Goal: Task Accomplishment & Management: Manage account settings

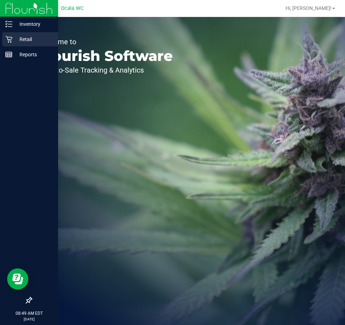
click at [21, 39] on p "Retail" at bounding box center [33, 39] width 43 height 9
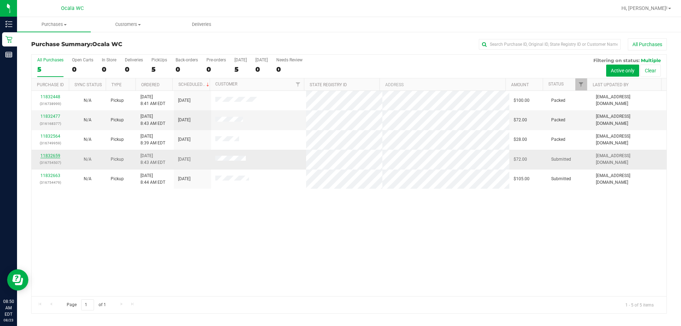
click at [51, 157] on link "11832659" at bounding box center [50, 155] width 20 height 5
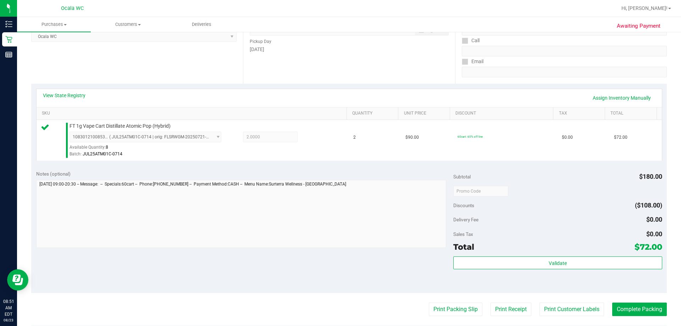
scroll to position [108, 0]
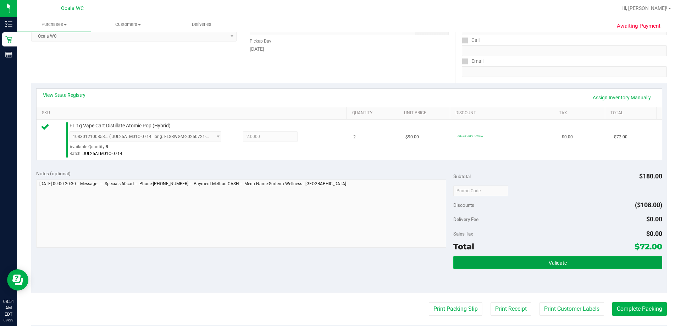
click at [345, 258] on button "Validate" at bounding box center [557, 262] width 208 height 13
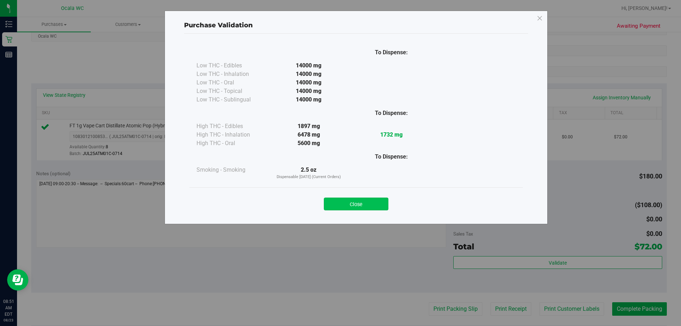
click at [345, 203] on button "Close" at bounding box center [356, 203] width 65 height 13
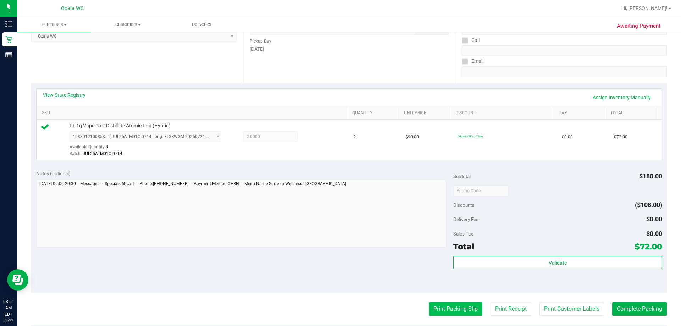
click at [345, 314] on button "Print Packing Slip" at bounding box center [456, 308] width 54 height 13
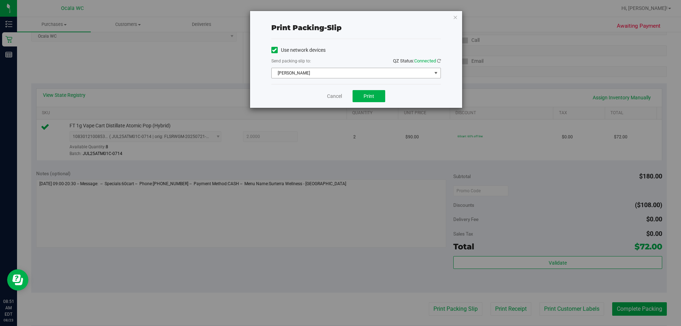
click at [345, 72] on span "select" at bounding box center [436, 73] width 6 height 6
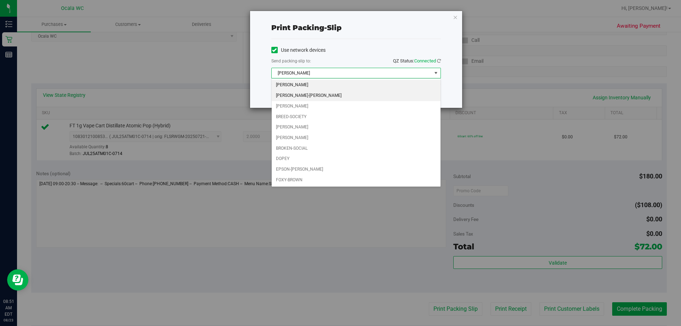
click at [315, 97] on li "[PERSON_NAME]-[PERSON_NAME]" at bounding box center [356, 95] width 169 height 11
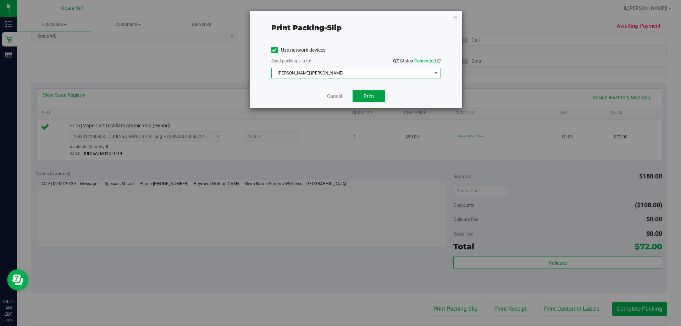
click at [345, 99] on button "Print" at bounding box center [368, 96] width 33 height 12
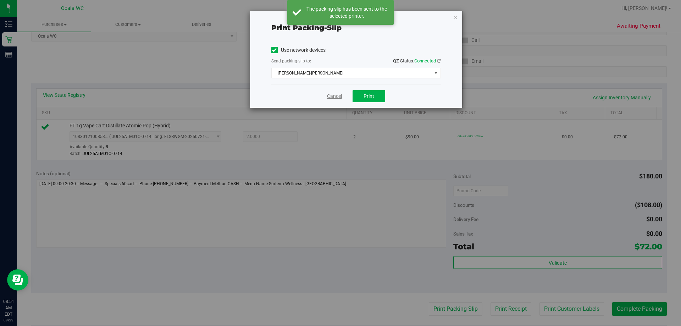
click at [335, 97] on link "Cancel" at bounding box center [334, 96] width 15 height 7
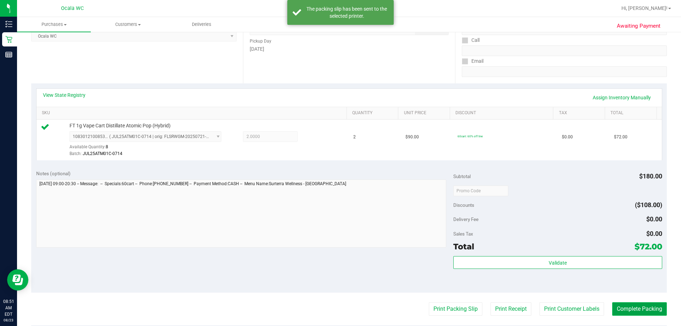
click at [345, 307] on button "Complete Packing" at bounding box center [639, 308] width 55 height 13
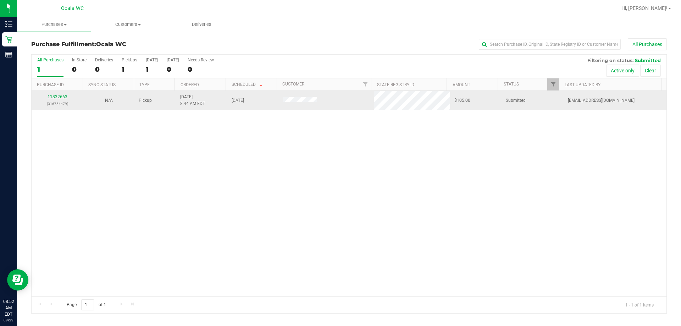
click at [49, 97] on link "11832663" at bounding box center [58, 96] width 20 height 5
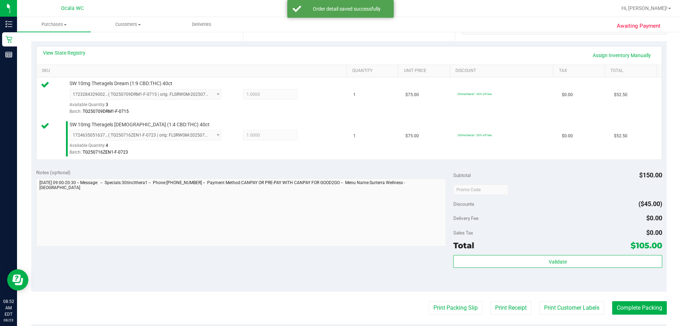
scroll to position [160, 0]
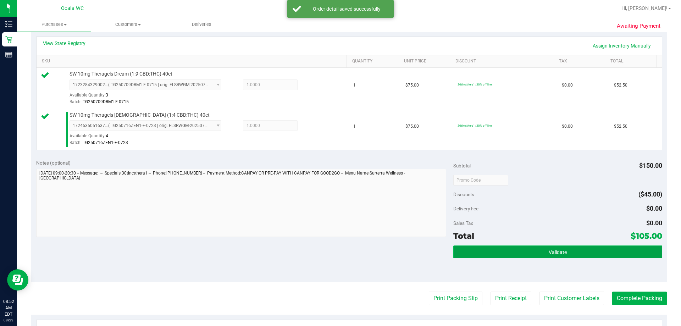
click at [345, 251] on span "Validate" at bounding box center [557, 252] width 18 height 6
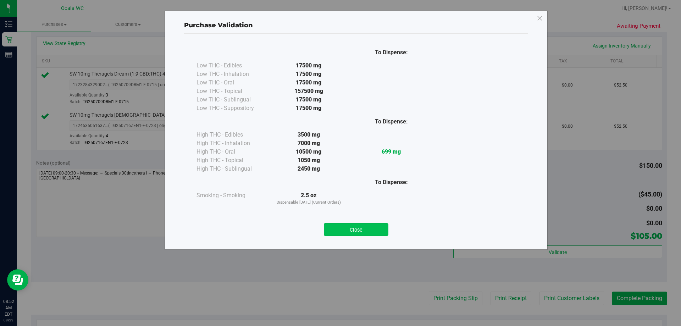
click at [345, 230] on button "Close" at bounding box center [356, 229] width 65 height 13
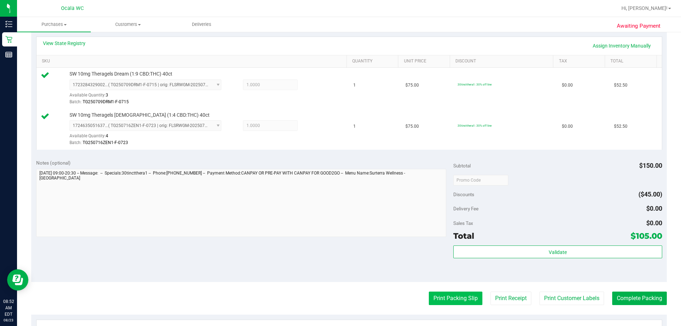
click at [345, 295] on button "Print Packing Slip" at bounding box center [456, 297] width 54 height 13
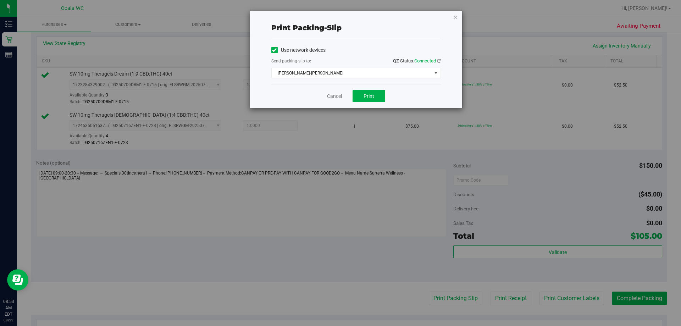
click at [345, 108] on div "Print packing-slip Use network devices Send packing-slip to: QZ Status: Connect…" at bounding box center [343, 163] width 686 height 326
click at [345, 96] on button "Print" at bounding box center [368, 96] width 33 height 12
click at [332, 98] on link "Cancel" at bounding box center [334, 96] width 15 height 7
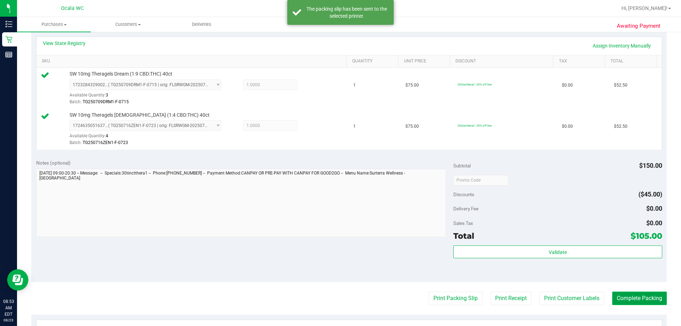
click at [345, 298] on button "Complete Packing" at bounding box center [639, 297] width 55 height 13
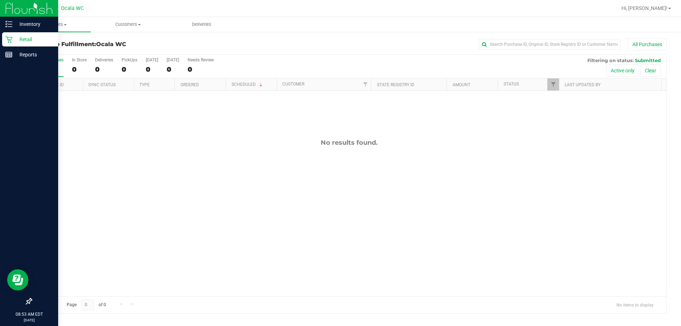
click at [13, 38] on p "Retail" at bounding box center [33, 39] width 43 height 9
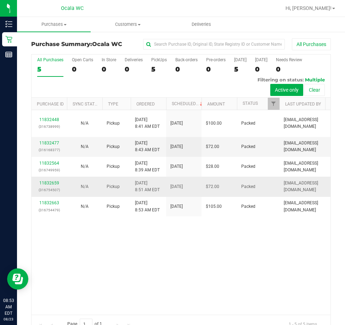
drag, startPoint x: 206, startPoint y: 259, endPoint x: 196, endPoint y: 180, distance: 79.3
click at [206, 257] on div "11832448 (316738999) N/A Pickup 8/23/2025 8:41 AM EDT 8/23/2025 $100.00 Packed …" at bounding box center [181, 212] width 299 height 205
click at [114, 272] on div "11832448 (316738999) N/A Pickup 8/23/2025 8:41 AM EDT 8/23/2025 $100.00 Packed …" at bounding box center [181, 212] width 299 height 205
drag, startPoint x: 180, startPoint y: 272, endPoint x: 75, endPoint y: 185, distance: 135.8
click at [180, 272] on div "11832448 (316738999) N/A Pickup 8/23/2025 8:41 AM EDT 8/23/2025 $100.00 Packed …" at bounding box center [181, 212] width 299 height 205
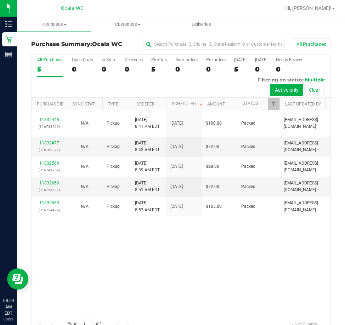
click at [141, 275] on div "11832448 (316738999) N/A Pickup 8/23/2025 8:41 AM EDT 8/23/2025 $100.00 Packed …" at bounding box center [181, 212] width 299 height 205
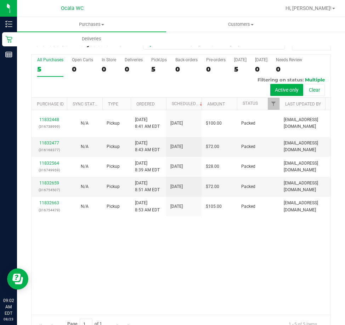
click at [156, 301] on div "11832448 (316738999) N/A Pickup [DATE] 8:41 AM EDT 8/23/2025 $100.00 Packed [EM…" at bounding box center [181, 212] width 299 height 205
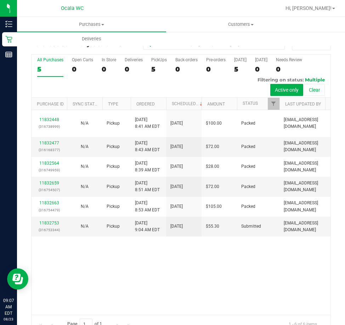
click at [224, 286] on div "11832448 (316738999) N/A Pickup [DATE] 8:41 AM EDT 8/23/2025 $100.00 Packed [EM…" at bounding box center [181, 212] width 299 height 205
click at [52, 226] on link "11832753" at bounding box center [49, 223] width 20 height 5
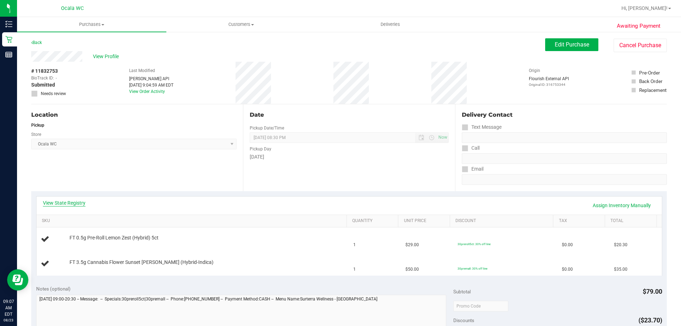
click at [72, 203] on link "View State Registry" at bounding box center [64, 202] width 43 height 7
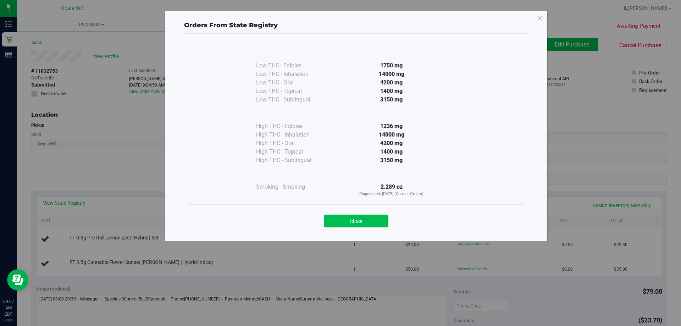
click at [372, 222] on button "Close" at bounding box center [356, 220] width 65 height 13
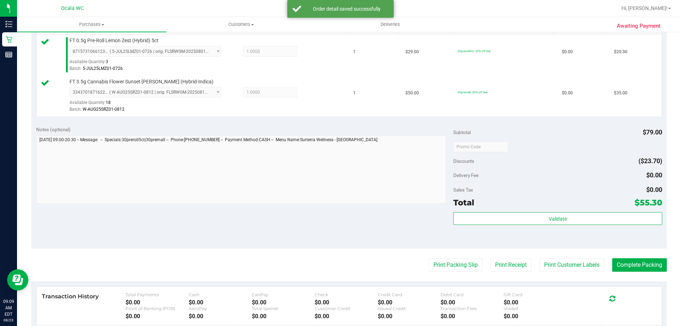
scroll to position [194, 0]
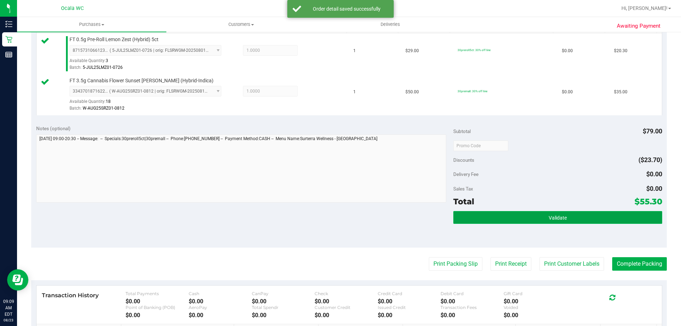
click at [579, 220] on button "Validate" at bounding box center [557, 217] width 208 height 13
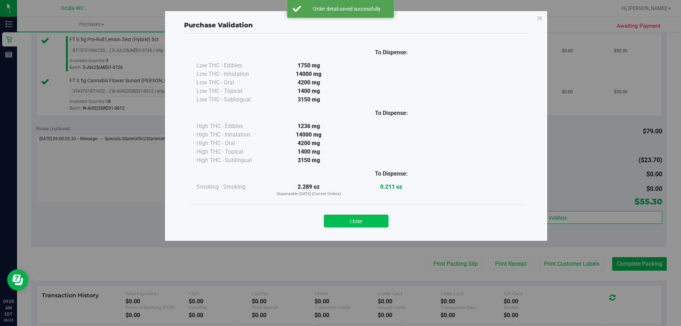
click at [363, 218] on button "Close" at bounding box center [356, 220] width 65 height 13
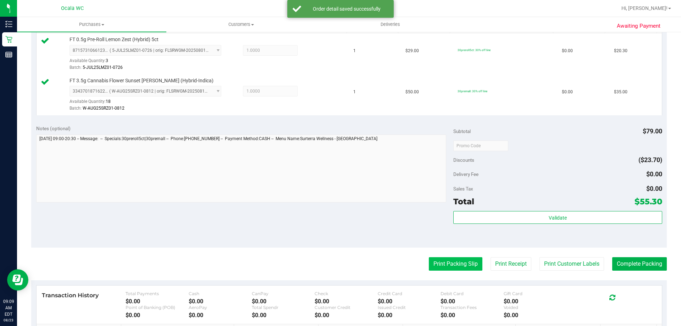
click at [468, 268] on button "Print Packing Slip" at bounding box center [456, 263] width 54 height 13
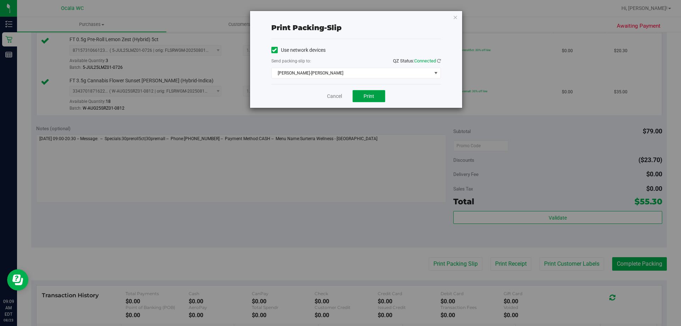
click at [378, 97] on button "Print" at bounding box center [368, 96] width 33 height 12
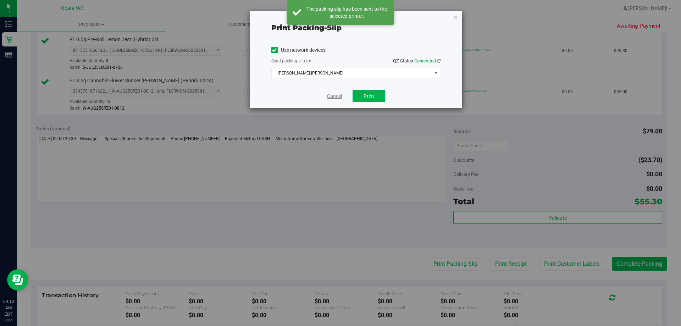
click at [333, 94] on link "Cancel" at bounding box center [334, 96] width 15 height 7
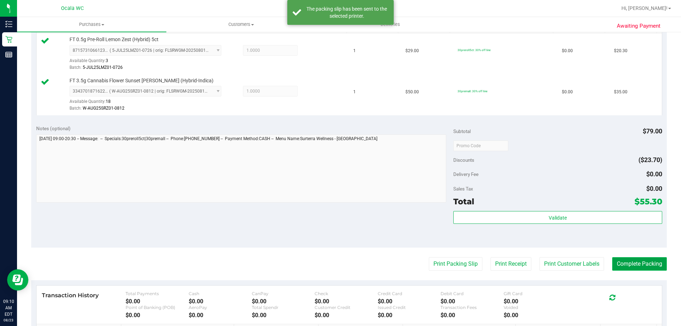
click at [654, 263] on button "Complete Packing" at bounding box center [639, 263] width 55 height 13
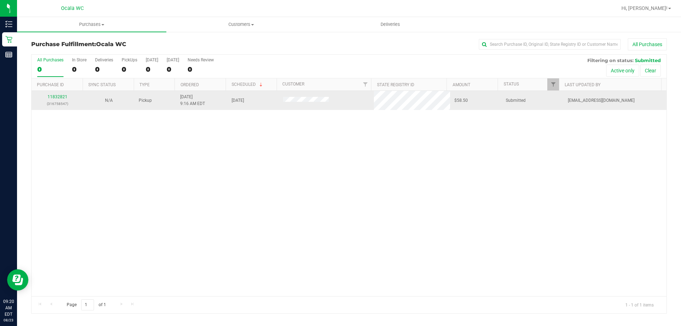
click at [62, 94] on div "11832821 (316758547)" at bounding box center [57, 100] width 43 height 13
click at [61, 94] on link "11832821" at bounding box center [58, 96] width 20 height 5
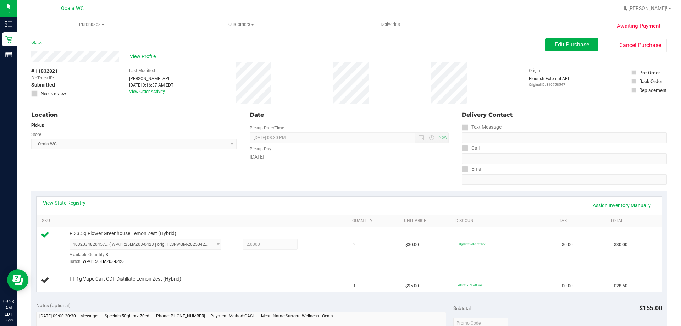
click at [486, 58] on div "View Profile" at bounding box center [288, 56] width 514 height 11
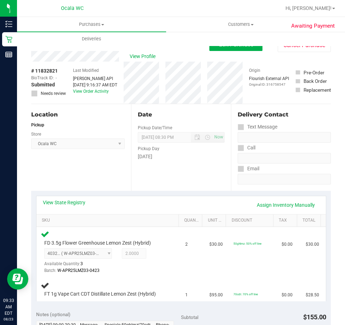
click at [91, 172] on div "Location Pickup Store Ocala WC Select Store Bonita Springs WC Boynton Beach WC …" at bounding box center [81, 147] width 100 height 87
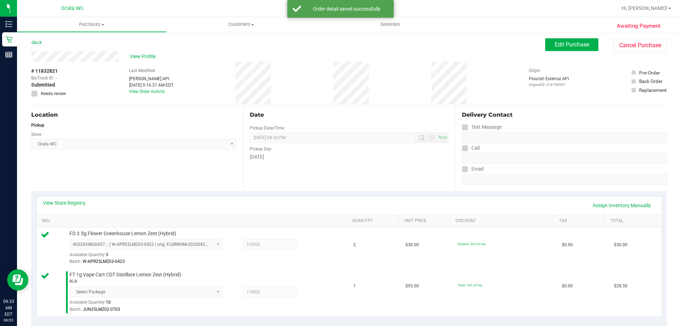
click at [386, 72] on div "# 11832821 BioTrack ID: - Submitted Needs review Last Modified Jane API Aug 23,…" at bounding box center [348, 83] width 635 height 42
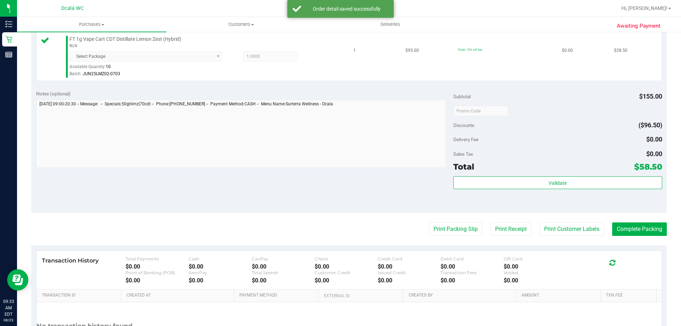
scroll to position [248, 0]
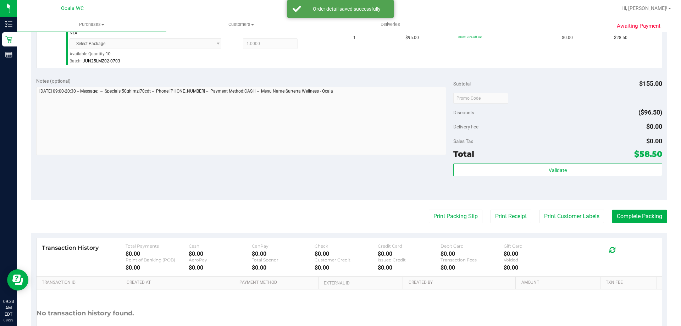
click at [358, 159] on div "Notes (optional) Subtotal $155.00 Discounts ($96.50) Delivery Fee $0.00 Sales T…" at bounding box center [348, 136] width 635 height 128
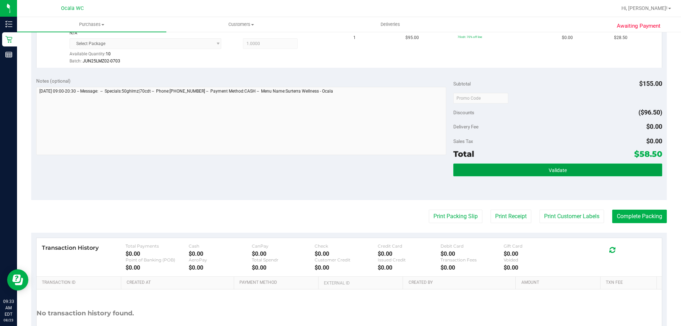
click at [506, 171] on button "Validate" at bounding box center [557, 169] width 208 height 13
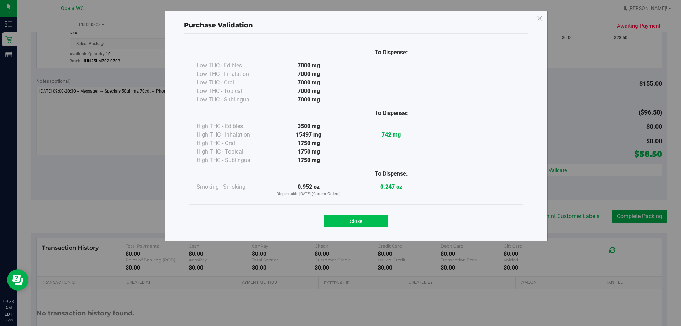
click at [350, 220] on button "Close" at bounding box center [356, 220] width 65 height 13
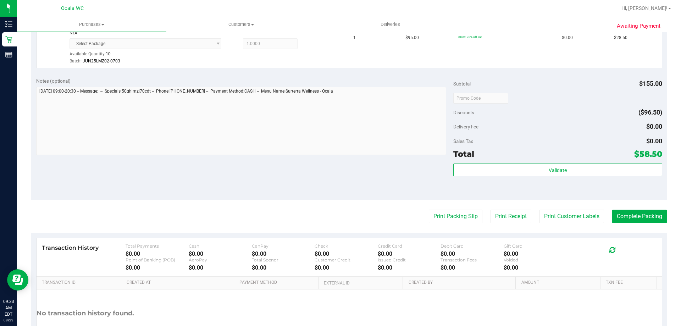
click at [331, 174] on div "Notes (optional) Subtotal $155.00 Discounts ($96.50) Delivery Fee $0.00 Sales T…" at bounding box center [348, 136] width 635 height 128
click at [465, 212] on button "Print Packing Slip" at bounding box center [456, 216] width 54 height 13
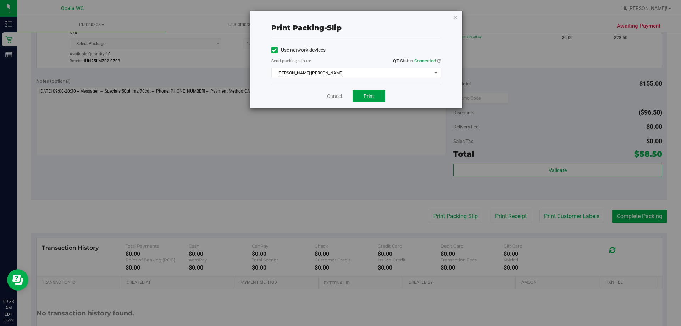
click at [371, 92] on button "Print" at bounding box center [368, 96] width 33 height 12
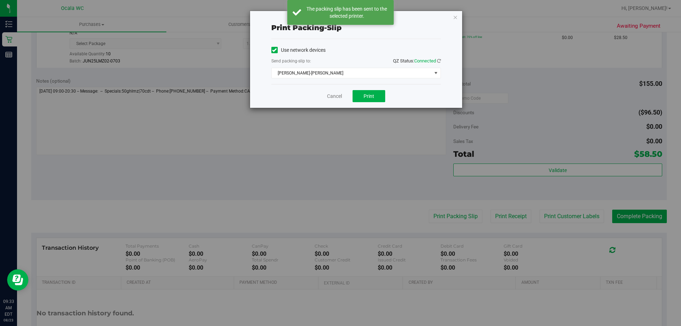
click at [366, 178] on div "Print packing-slip Use network devices Send packing-slip to: QZ Status: Connect…" at bounding box center [343, 163] width 686 height 326
click at [331, 94] on link "Cancel" at bounding box center [334, 96] width 15 height 7
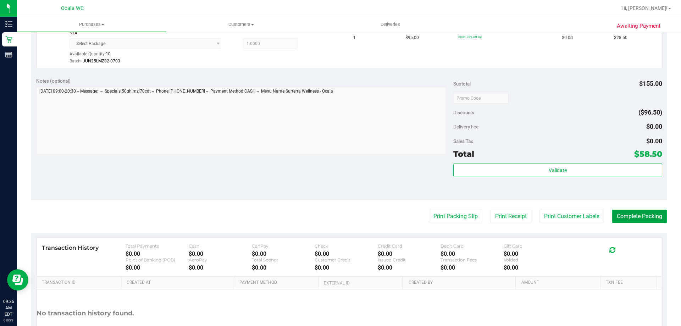
click at [634, 218] on button "Complete Packing" at bounding box center [639, 216] width 55 height 13
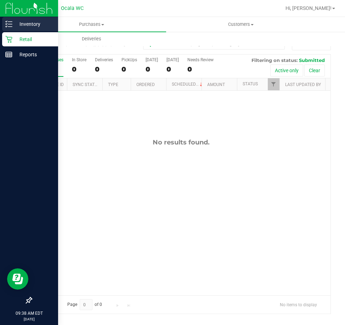
click at [11, 22] on line at bounding box center [10, 22] width 4 height 0
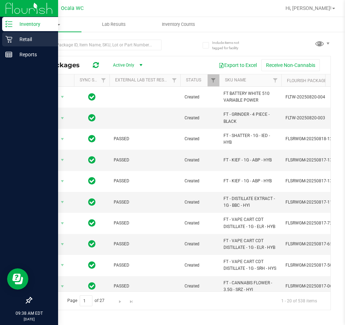
click at [40, 34] on div "Retail" at bounding box center [30, 39] width 56 height 14
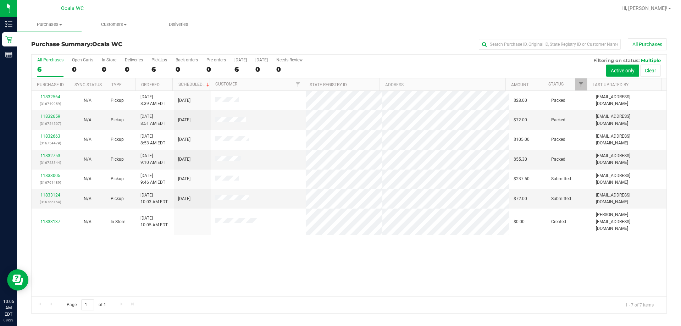
click at [295, 259] on div "11832564 (316749959) N/A Pickup 8/23/2025 8:39 AM EDT 8/23/2025 $28.00 Packed e…" at bounding box center [349, 193] width 635 height 205
click at [55, 193] on link "11833124" at bounding box center [50, 194] width 20 height 5
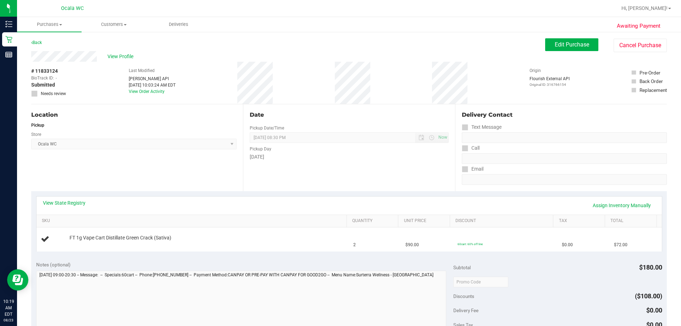
click at [417, 41] on div "Back Edit Purchase Cancel Purchase" at bounding box center [348, 44] width 635 height 13
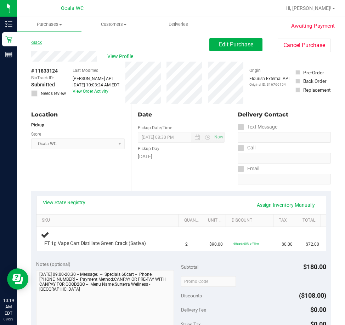
click at [34, 41] on link "Back" at bounding box center [36, 42] width 11 height 5
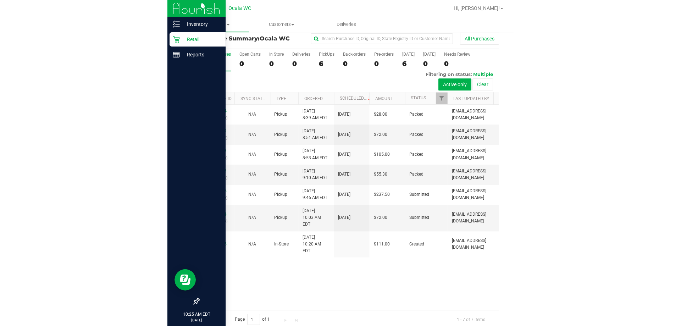
scroll to position [16, 0]
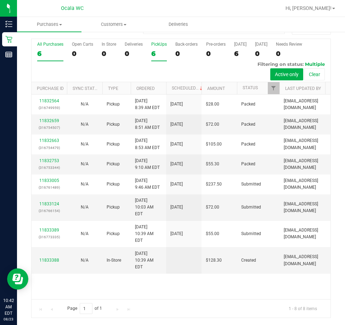
click at [153, 53] on div "6" at bounding box center [159, 54] width 16 height 8
click at [0, 0] on input "PickUps 6" at bounding box center [0, 0] width 0 height 0
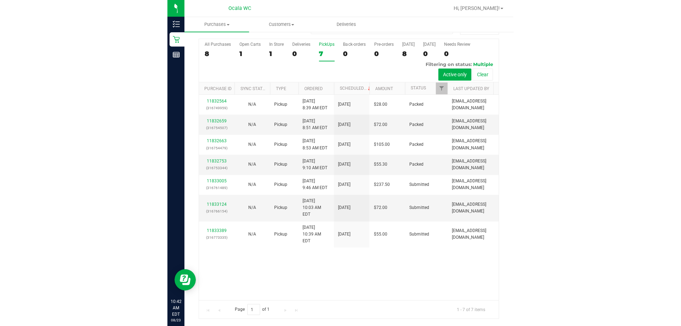
scroll to position [0, 0]
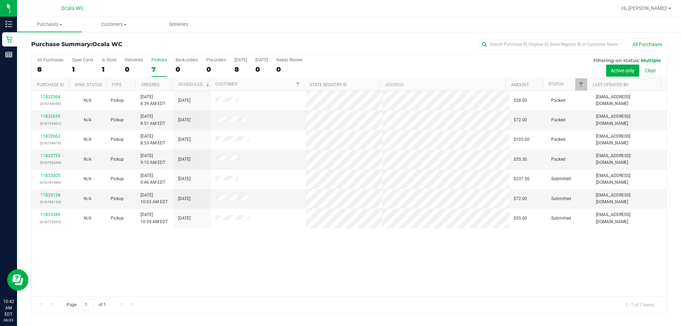
click at [345, 281] on div "11832564 (316749959) N/A Pickup 8/23/2025 8:39 AM EDT 8/23/2025 $28.00 Packed e…" at bounding box center [349, 193] width 635 height 205
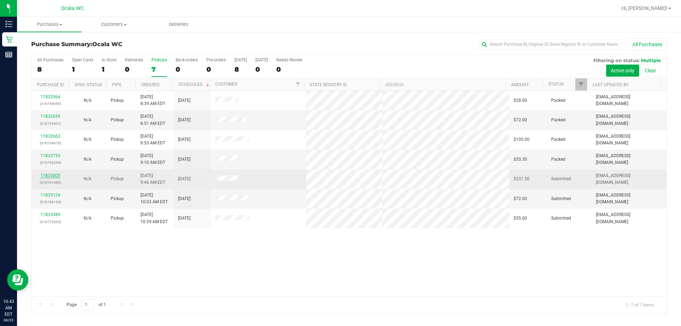
click at [54, 177] on link "11833005" at bounding box center [50, 175] width 20 height 5
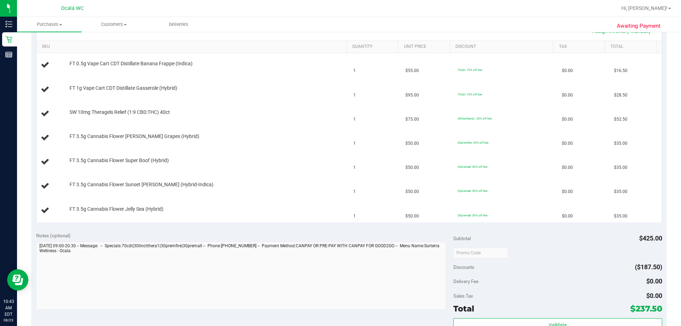
scroll to position [174, 0]
click at [47, 44] on link "SKU" at bounding box center [193, 47] width 302 height 6
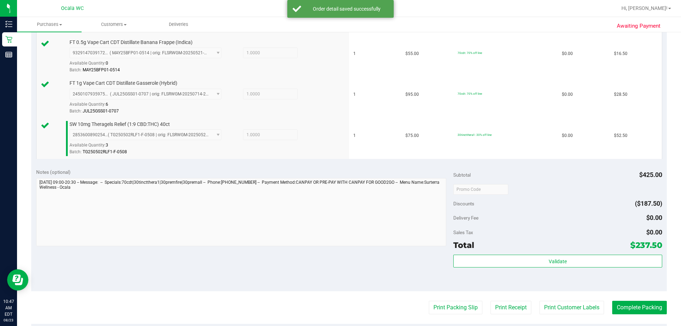
scroll to position [356, 0]
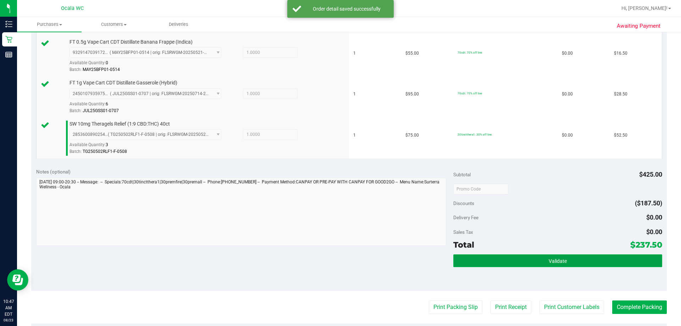
click at [519, 255] on button "Validate" at bounding box center [557, 260] width 208 height 13
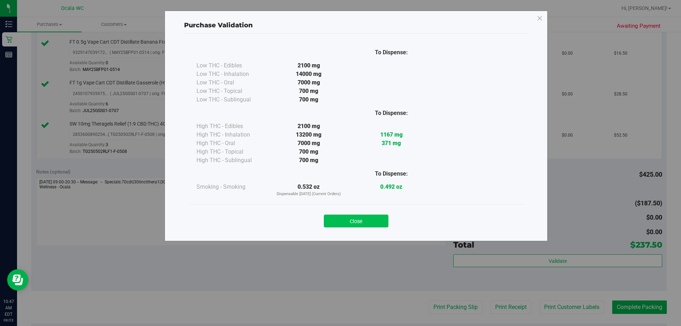
click at [371, 222] on button "Close" at bounding box center [356, 220] width 65 height 13
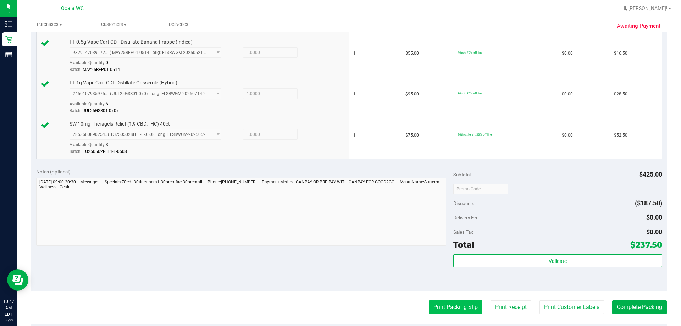
click at [438, 306] on button "Print Packing Slip" at bounding box center [456, 306] width 54 height 13
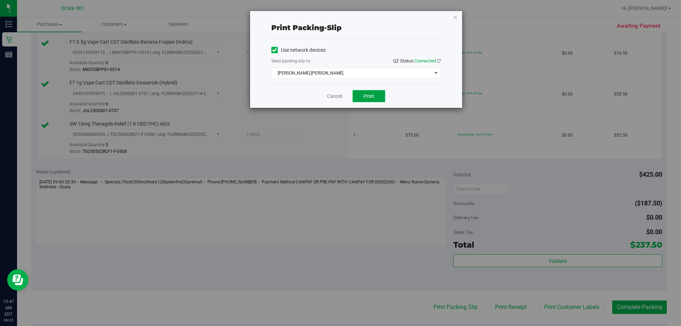
click at [376, 95] on button "Print" at bounding box center [368, 96] width 33 height 12
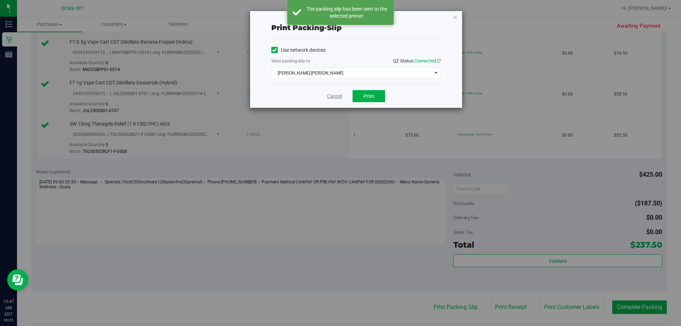
click at [339, 93] on link "Cancel" at bounding box center [334, 96] width 15 height 7
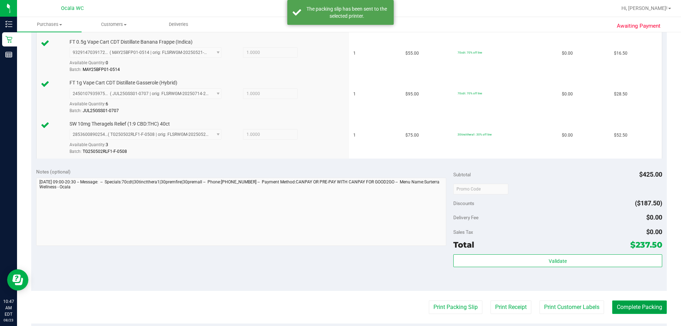
click at [612, 310] on button "Complete Packing" at bounding box center [639, 306] width 55 height 13
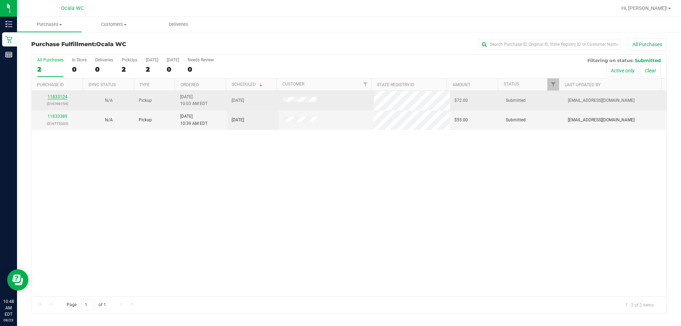
click at [59, 97] on link "11833124" at bounding box center [58, 96] width 20 height 5
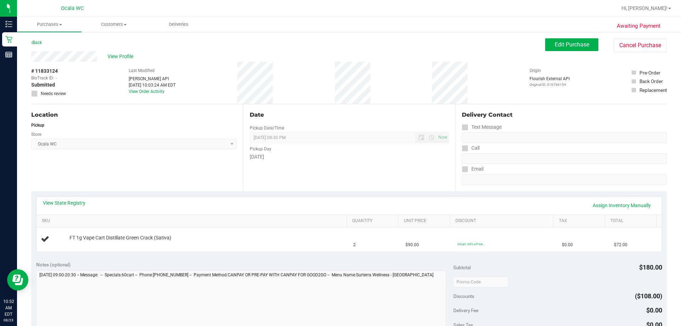
click at [122, 173] on div "Location Pickup Store Ocala WC Select Store Bonita Springs WC Boynton Beach WC …" at bounding box center [137, 147] width 212 height 87
click at [387, 175] on div "Date Pickup Date/Time 08/23/2025 Now 08/23/2025 08:30 PM Now Pickup Day Saturday" at bounding box center [349, 147] width 212 height 87
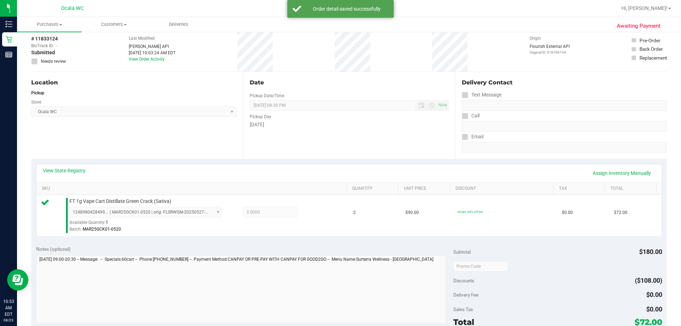
scroll to position [177, 0]
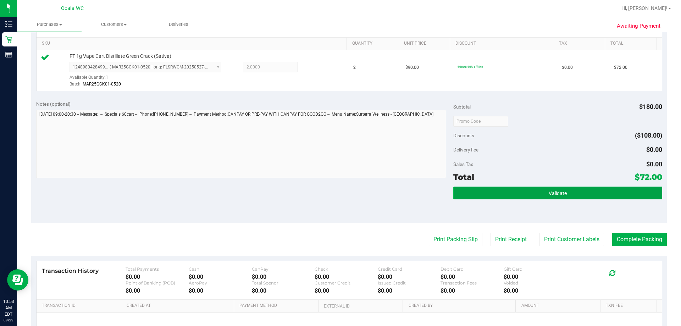
click at [556, 196] on span "Validate" at bounding box center [557, 193] width 18 height 6
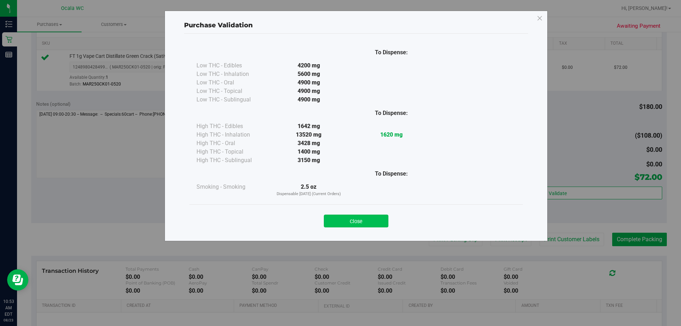
click at [359, 219] on button "Close" at bounding box center [356, 220] width 65 height 13
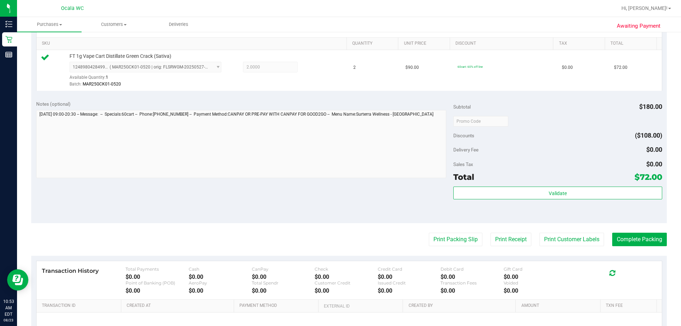
scroll to position [254, 0]
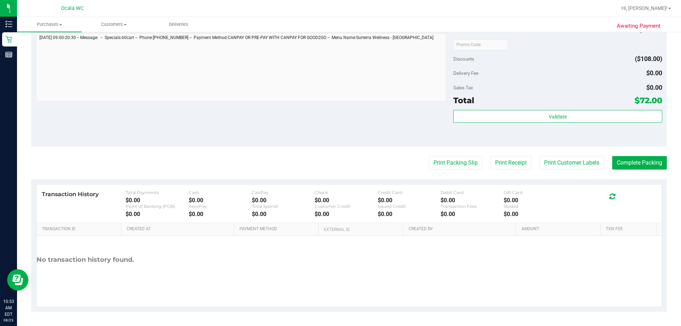
click at [385, 136] on div "Notes (optional) Subtotal $180.00 Discounts ($108.00) Delivery Fee $0.00 Sales …" at bounding box center [348, 83] width 635 height 128
click at [437, 163] on button "Print Packing Slip" at bounding box center [456, 162] width 54 height 13
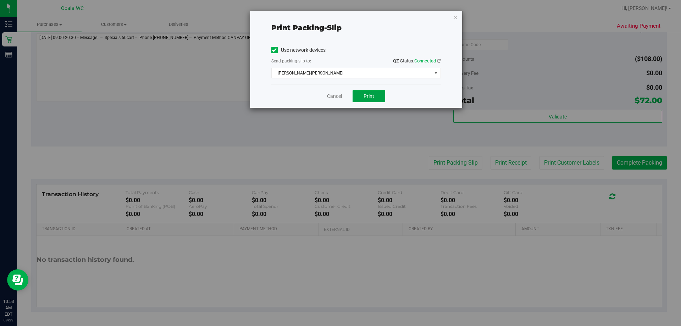
click at [366, 97] on span "Print" at bounding box center [368, 96] width 11 height 6
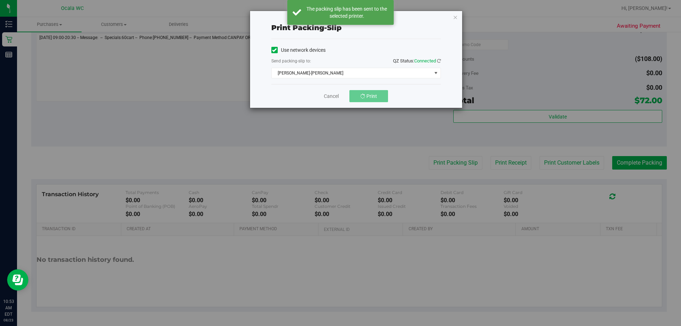
click at [272, 149] on div "Print packing-slip Use network devices Send packing-slip to: QZ Status: Connect…" at bounding box center [343, 163] width 686 height 326
click at [328, 95] on link "Cancel" at bounding box center [334, 96] width 15 height 7
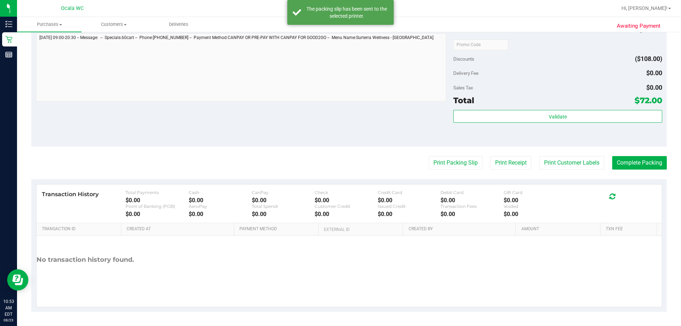
drag, startPoint x: 328, startPoint y: 126, endPoint x: 601, endPoint y: 148, distance: 274.2
click at [328, 127] on div "Notes (optional) Subtotal $180.00 Discounts ($108.00) Delivery Fee $0.00 Sales …" at bounding box center [348, 83] width 635 height 128
click at [547, 162] on button "Print Customer Labels" at bounding box center [571, 162] width 65 height 13
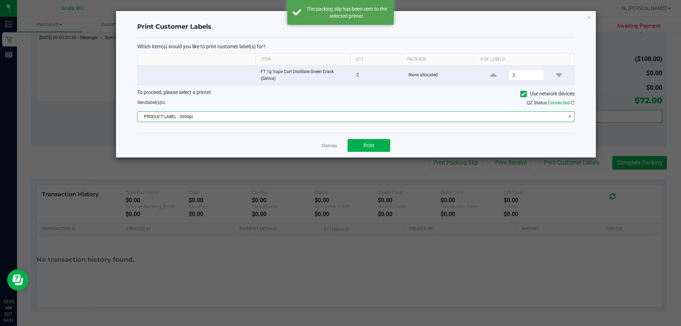
click at [392, 116] on span "PRODUCT LABEL - 300dpi" at bounding box center [352, 117] width 428 height 10
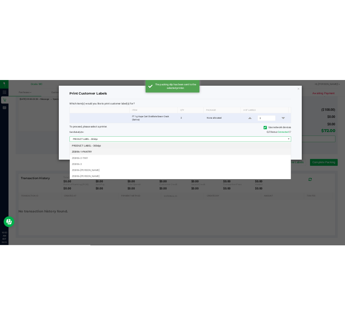
scroll to position [11, 437]
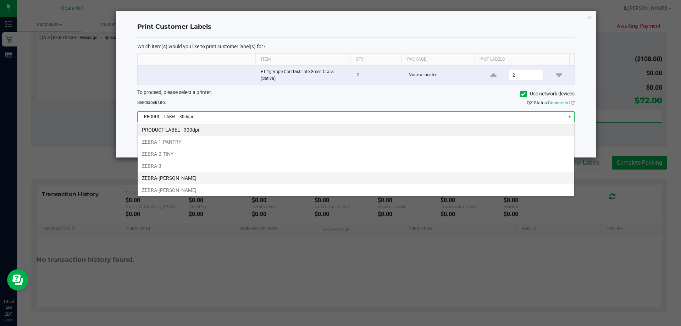
click at [175, 178] on li "ZEBRA-BRANDY-CLARK" at bounding box center [356, 178] width 436 height 12
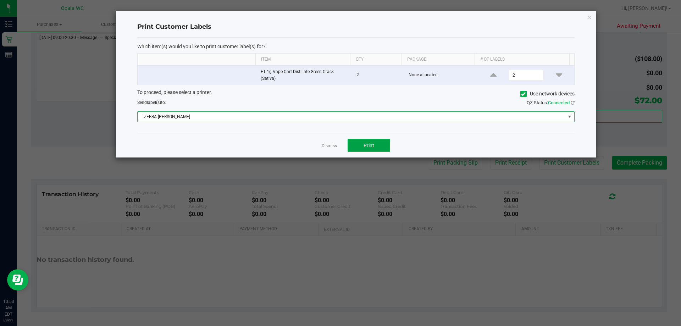
click at [360, 146] on button "Print" at bounding box center [368, 145] width 43 height 13
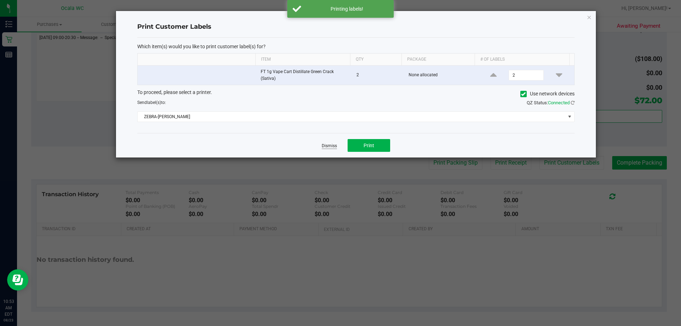
click at [330, 144] on link "Dismiss" at bounding box center [329, 146] width 15 height 6
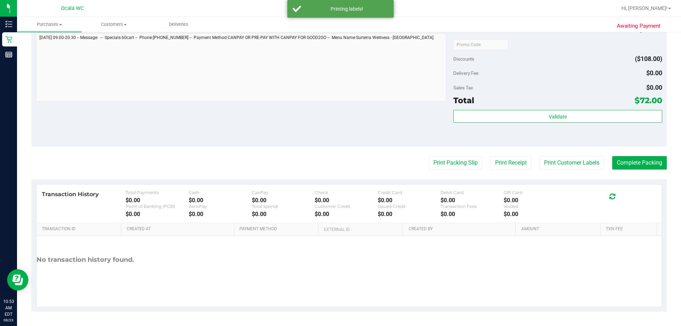
click at [475, 129] on div "Validate" at bounding box center [557, 126] width 208 height 32
drag, startPoint x: 657, startPoint y: 163, endPoint x: 619, endPoint y: 1, distance: 166.5
click at [657, 163] on button "Complete Packing" at bounding box center [639, 162] width 55 height 13
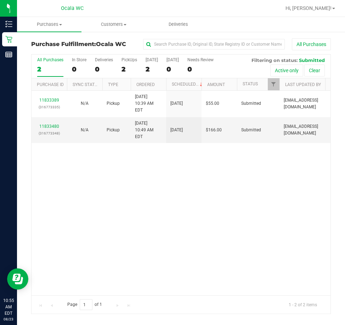
drag, startPoint x: 74, startPoint y: 189, endPoint x: 23, endPoint y: 144, distance: 68.6
click at [69, 185] on div "11833389 (316773335) N/A Pickup 8/23/2025 10:39 AM EDT 8/23/2025 $55.00 Submitt…" at bounding box center [181, 193] width 299 height 205
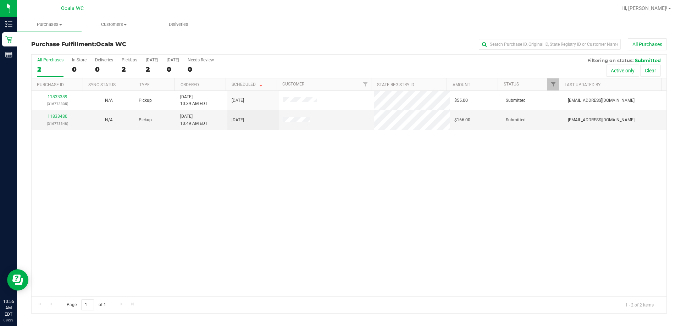
click at [198, 183] on div "11833389 (316773335) N/A Pickup 8/23/2025 10:39 AM EDT 8/23/2025 $55.00 Submitt…" at bounding box center [349, 193] width 635 height 205
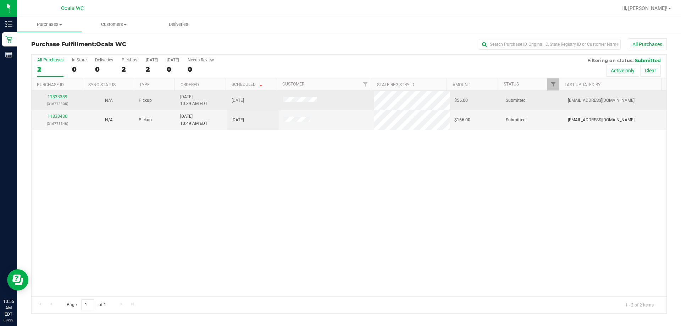
click at [60, 94] on div "11833389 (316773335)" at bounding box center [57, 100] width 43 height 13
click at [60, 96] on link "11833389" at bounding box center [58, 96] width 20 height 5
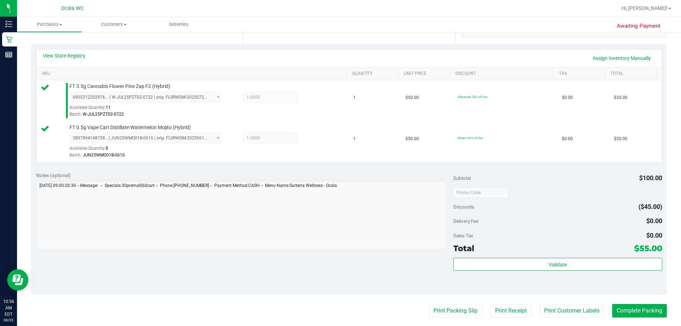
scroll to position [151, 0]
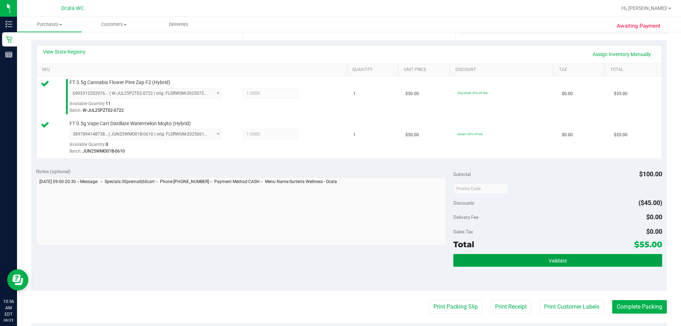
click at [571, 264] on button "Validate" at bounding box center [557, 260] width 208 height 13
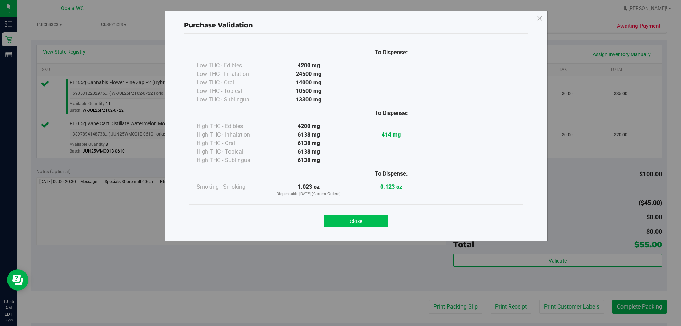
click at [383, 222] on button "Close" at bounding box center [356, 220] width 65 height 13
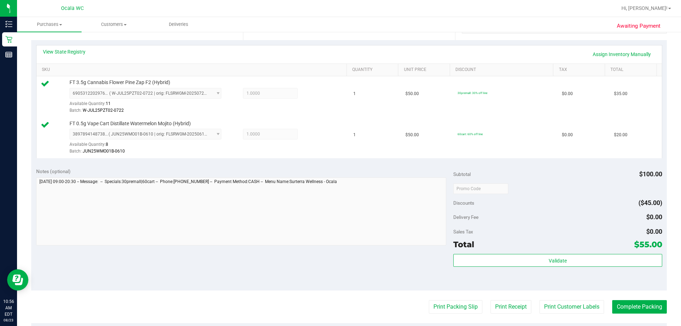
click at [379, 258] on div "Notes (optional) Subtotal $100.00 Discounts ($45.00) Delivery Fee $0.00 Sales T…" at bounding box center [348, 227] width 635 height 128
click at [460, 307] on button "Print Packing Slip" at bounding box center [456, 306] width 54 height 13
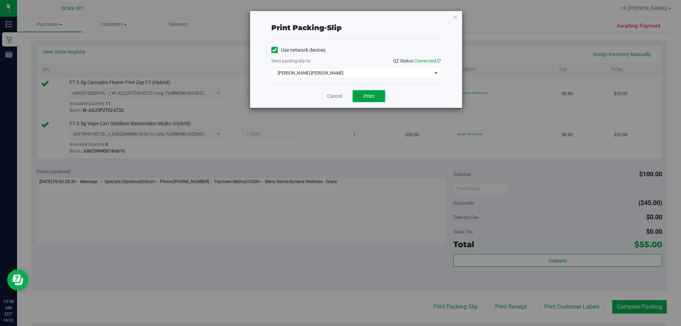
click at [374, 93] on button "Print" at bounding box center [368, 96] width 33 height 12
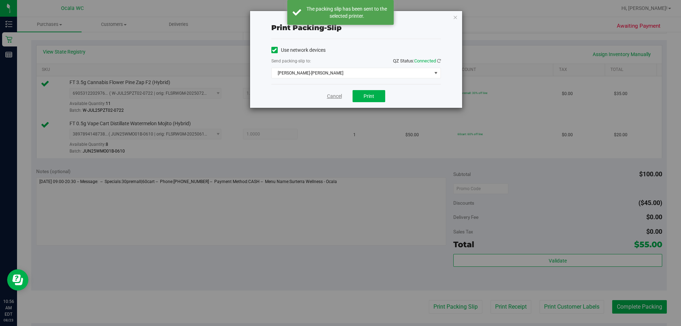
click at [337, 97] on link "Cancel" at bounding box center [334, 96] width 15 height 7
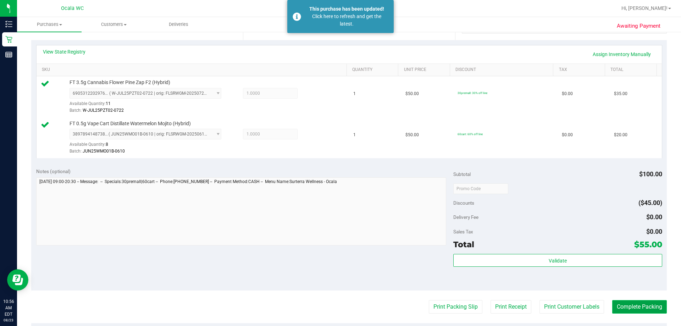
click at [647, 306] on button "Complete Packing" at bounding box center [639, 306] width 55 height 13
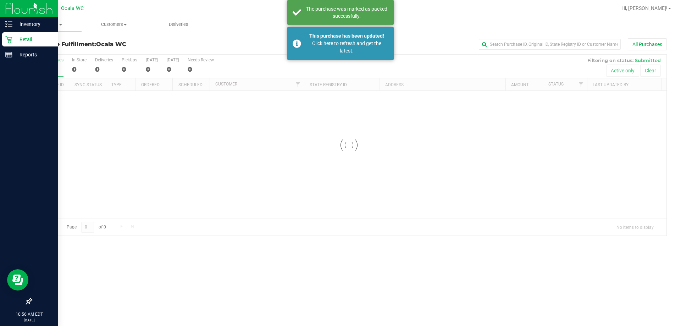
click at [9, 39] on icon at bounding box center [8, 39] width 7 height 7
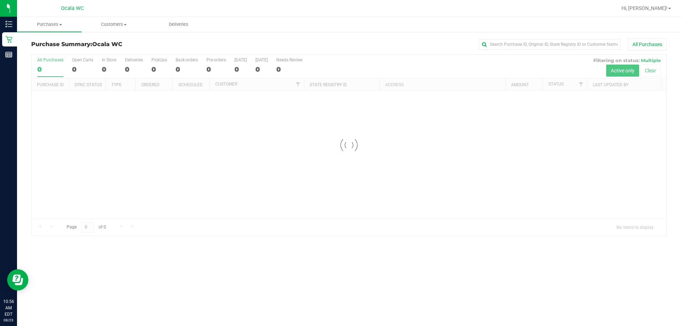
click at [256, 36] on div "Purchase Summary: Ocala WC All Purchases Loading... All Purchases 0 Open Carts …" at bounding box center [349, 137] width 664 height 212
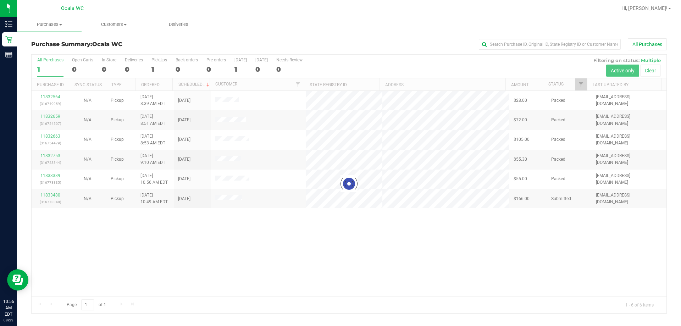
click at [149, 48] on div "Purchase Summary: Ocala WC All Purchases" at bounding box center [348, 46] width 635 height 16
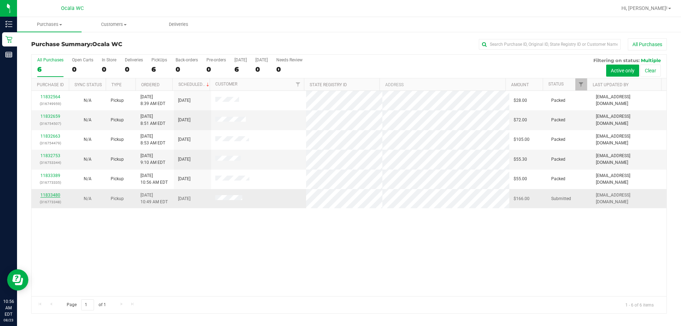
click at [56, 194] on link "11833480" at bounding box center [50, 194] width 20 height 5
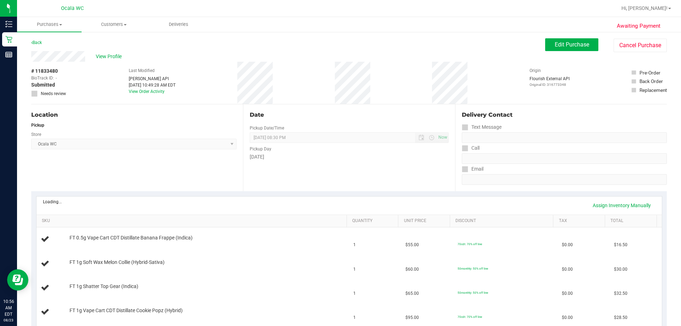
click at [412, 51] on div "Back Edit Purchase Cancel Purchase" at bounding box center [348, 44] width 635 height 13
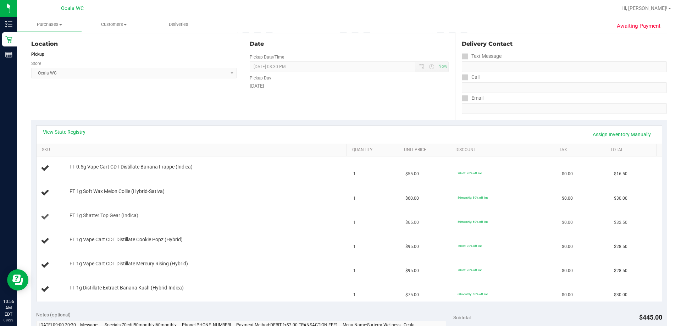
click at [291, 206] on td "FT 1g Shatter Top Gear (Indica)" at bounding box center [193, 217] width 313 height 24
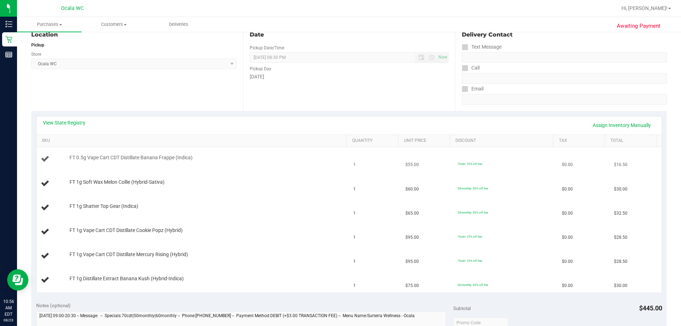
scroll to position [106, 0]
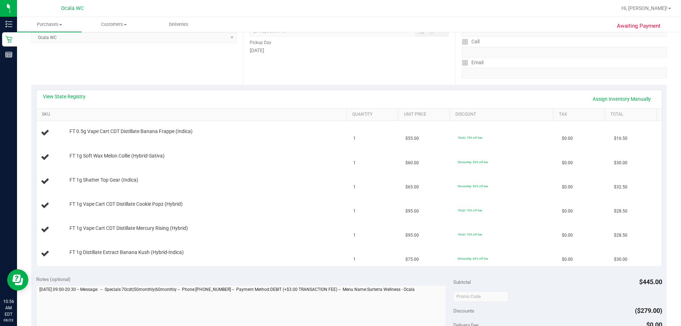
click at [45, 116] on link "SKU" at bounding box center [193, 115] width 302 height 6
click at [282, 162] on td "FT 1g Shatter Top Gear (Indica)" at bounding box center [193, 157] width 313 height 24
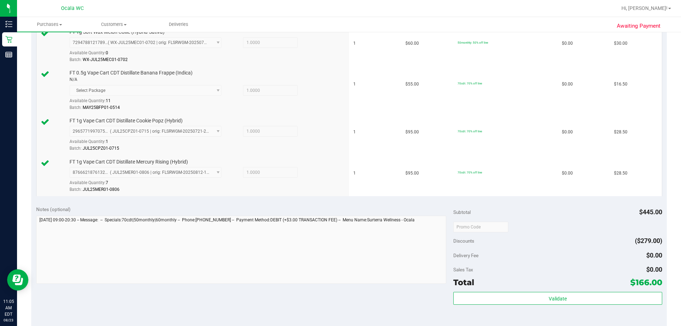
scroll to position [466, 0]
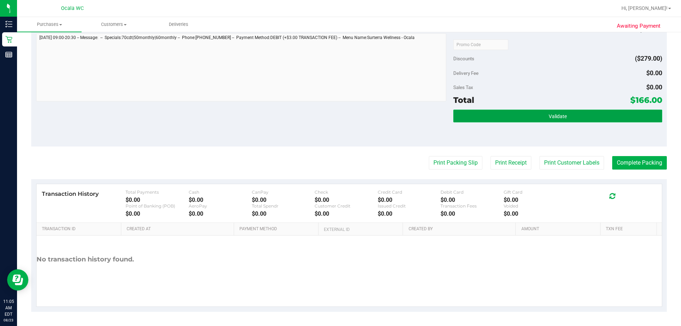
click at [605, 118] on button "Validate" at bounding box center [557, 116] width 208 height 13
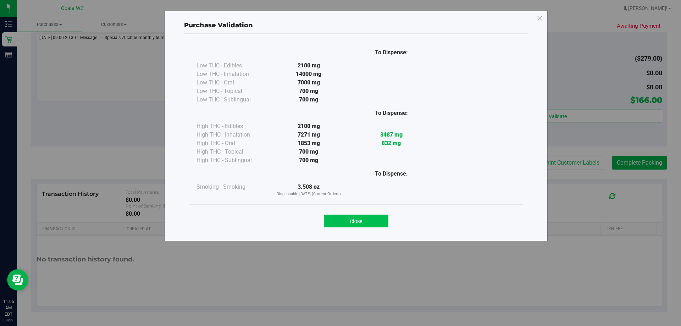
click at [359, 225] on button "Close" at bounding box center [356, 220] width 65 height 13
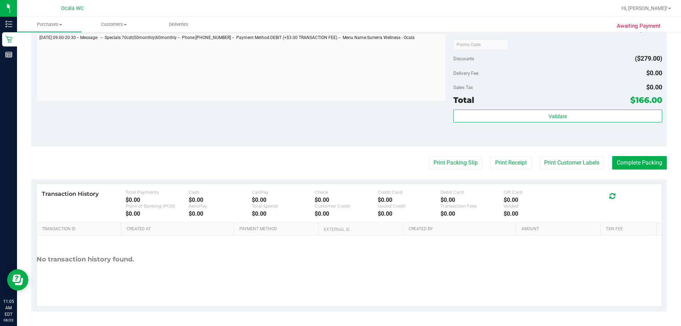
click at [261, 124] on div "Notes (optional) Subtotal $445.00 Discounts ($279.00) Delivery Fee $0.00 Sales …" at bounding box center [348, 83] width 635 height 128
click at [456, 163] on button "Print Packing Slip" at bounding box center [456, 162] width 54 height 13
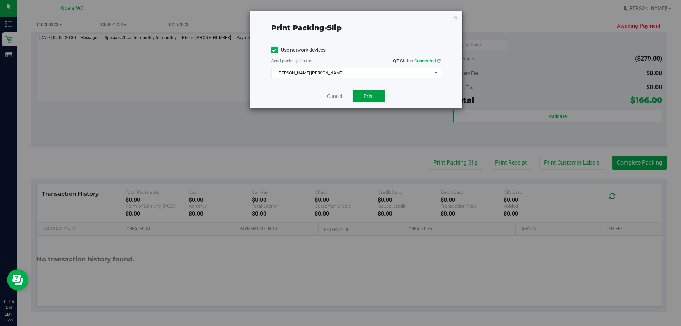
click at [369, 96] on span "Print" at bounding box center [368, 96] width 11 height 6
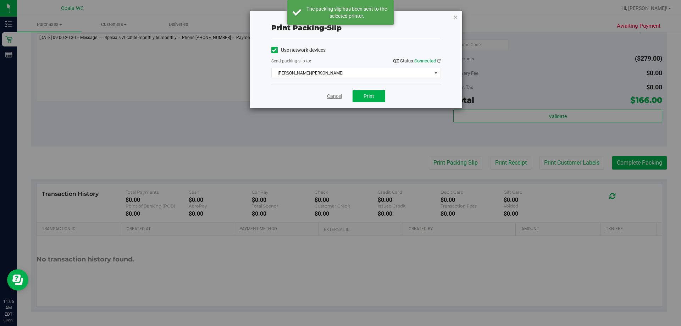
click at [331, 97] on link "Cancel" at bounding box center [334, 96] width 15 height 7
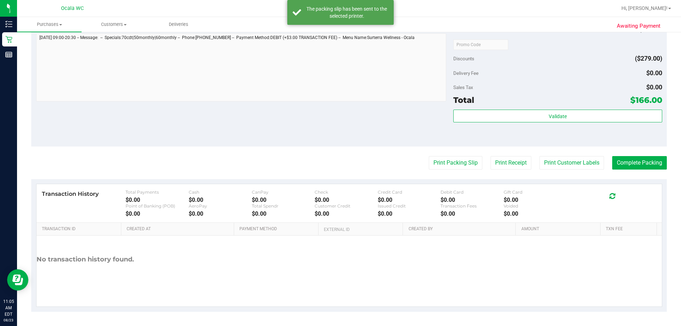
click at [290, 143] on div "Notes (optional) Subtotal $445.00 Discounts ($279.00) Delivery Fee $0.00 Sales …" at bounding box center [348, 83] width 635 height 128
click at [654, 163] on button "Complete Packing" at bounding box center [639, 162] width 55 height 13
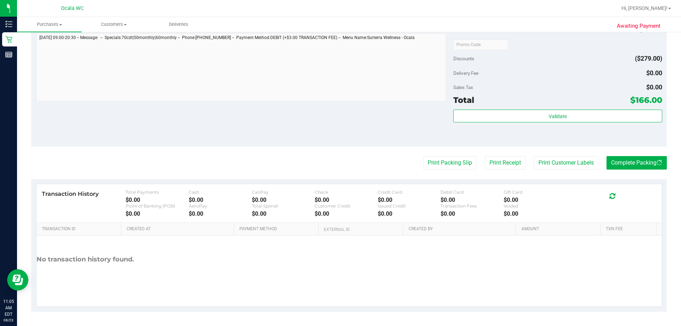
click at [313, 113] on div "Notes (optional) Subtotal $445.00 Discounts ($279.00) Delivery Fee $0.00 Sales …" at bounding box center [348, 83] width 635 height 128
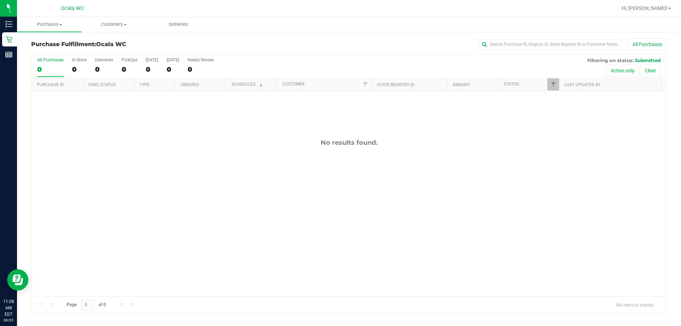
click at [400, 55] on div "All Purchases 0 In Store 0 Deliveries 0 PickUps 0 Today 0 Tomorrow 0 Needs Revi…" at bounding box center [349, 58] width 635 height 6
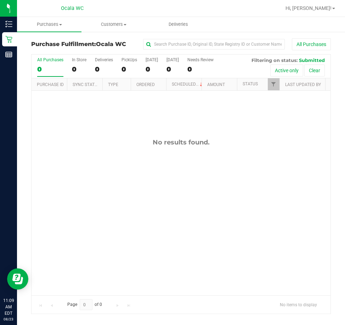
click at [62, 214] on div "No results found." at bounding box center [181, 217] width 299 height 253
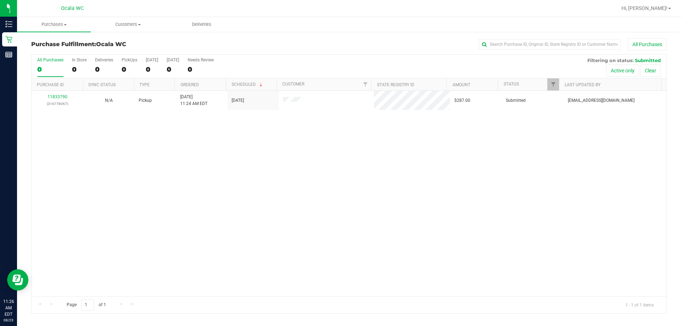
click at [345, 170] on div "11833790 (316778067) N/A Pickup [DATE] 11:24 AM EDT 8/23/2025 $287.00 Submitted…" at bounding box center [349, 193] width 635 height 205
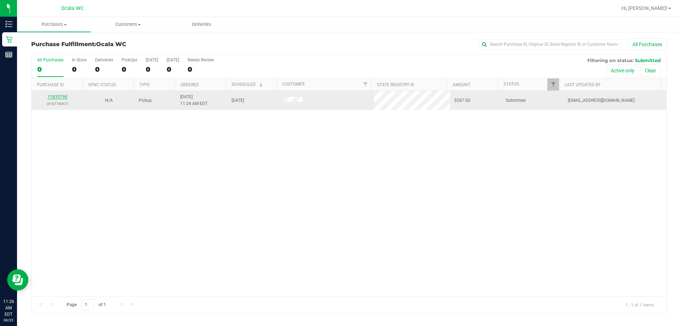
click at [54, 96] on link "11833790" at bounding box center [58, 96] width 20 height 5
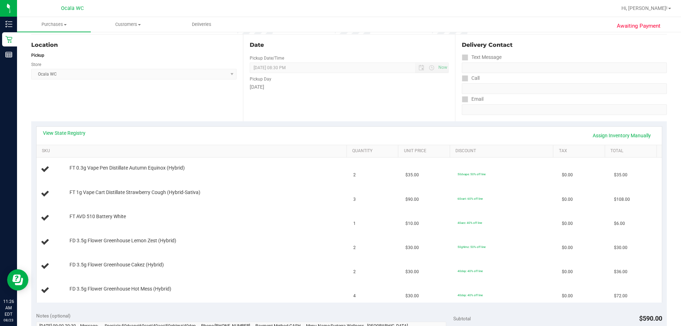
scroll to position [87, 0]
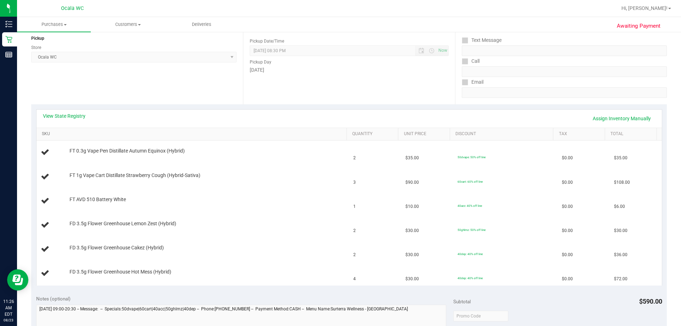
click at [46, 133] on link "SKU" at bounding box center [193, 134] width 302 height 6
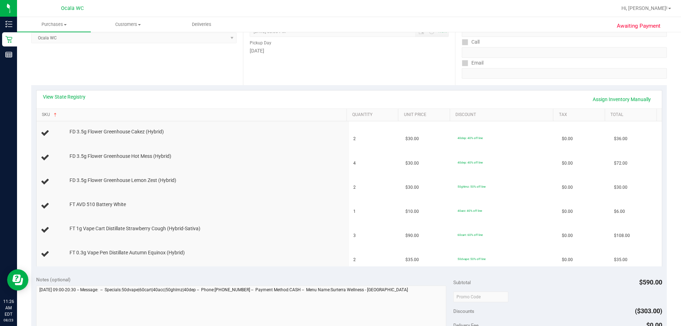
scroll to position [107, 0]
click at [77, 94] on link "View State Registry" at bounding box center [64, 96] width 43 height 7
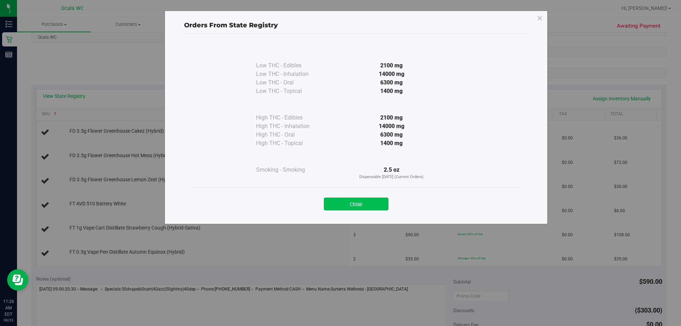
click at [345, 202] on button "Close" at bounding box center [356, 203] width 65 height 13
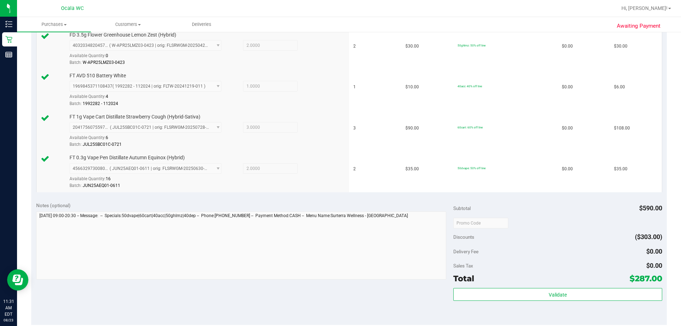
scroll to position [289, 0]
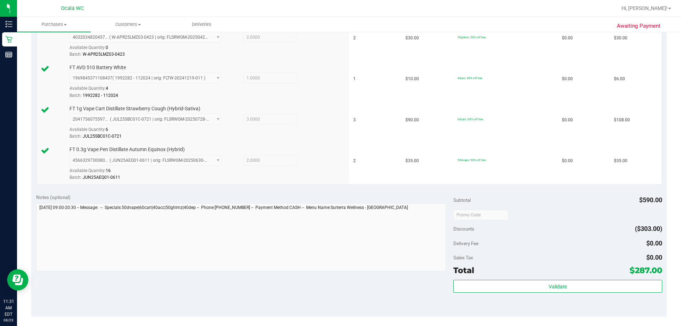
click at [345, 257] on div "Sales Tax $0.00" at bounding box center [557, 257] width 208 height 13
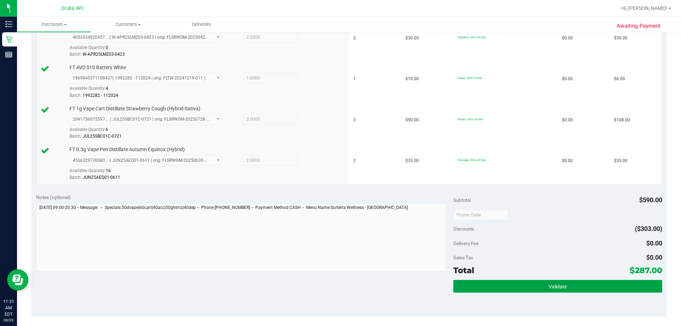
click at [345, 287] on button "Validate" at bounding box center [557, 286] width 208 height 13
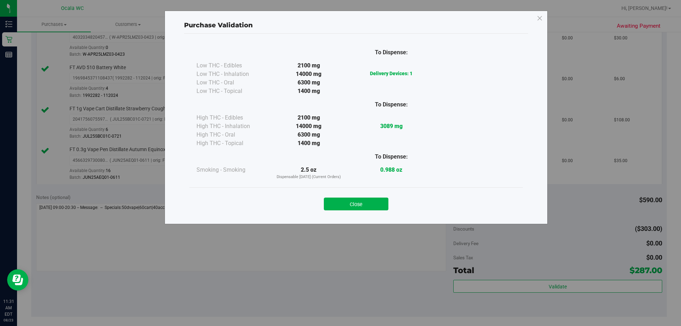
click at [345, 214] on div "Close" at bounding box center [355, 201] width 333 height 29
click at [345, 199] on button "Close" at bounding box center [356, 203] width 65 height 13
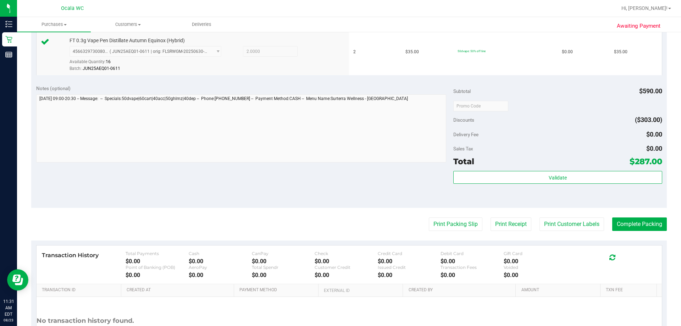
scroll to position [425, 0]
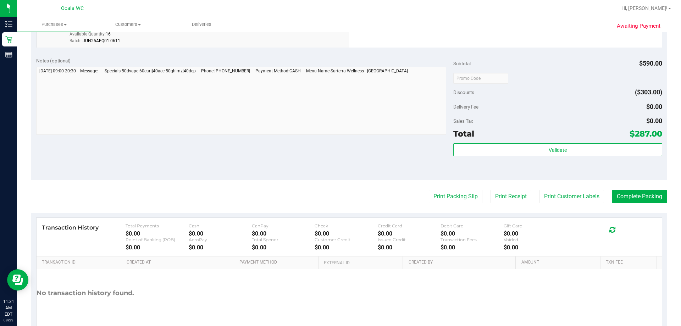
click at [339, 170] on div "Notes (optional) Subtotal $590.00 Discounts ($303.00) Delivery Fee $0.00 Sales …" at bounding box center [348, 116] width 635 height 128
click at [345, 196] on button "Print Packing Slip" at bounding box center [456, 196] width 54 height 13
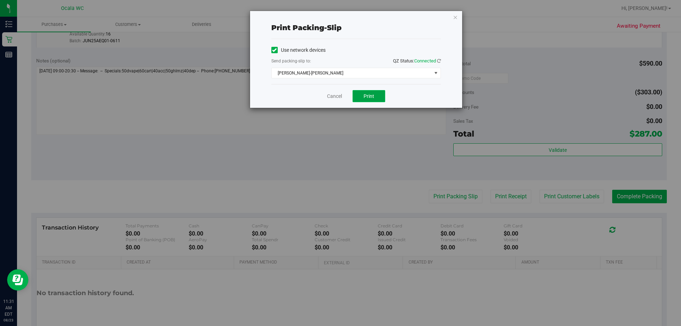
click at [345, 101] on button "Print" at bounding box center [368, 96] width 33 height 12
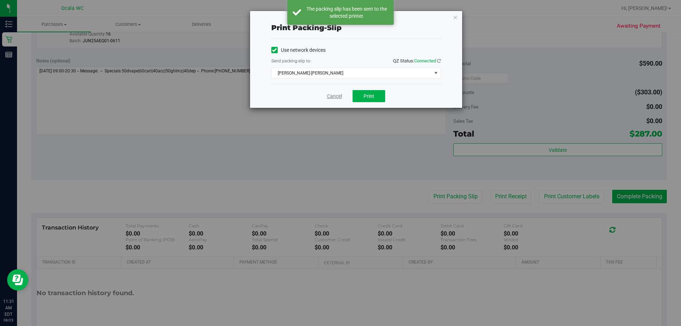
click at [339, 95] on link "Cancel" at bounding box center [334, 96] width 15 height 7
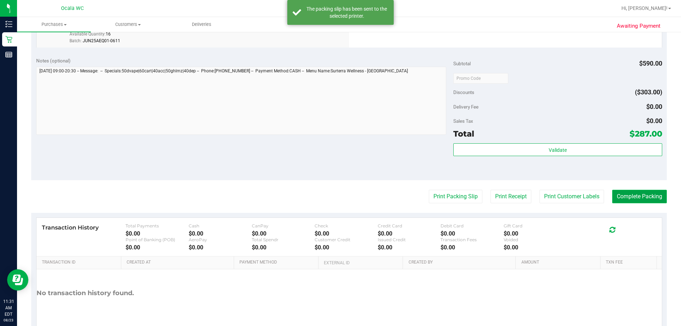
click at [345, 195] on button "Complete Packing" at bounding box center [639, 196] width 55 height 13
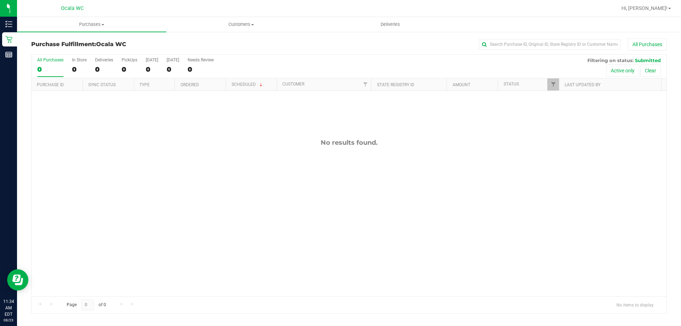
click at [201, 47] on h3 "Purchase Fulfillment: Ocala WC" at bounding box center [137, 44] width 212 height 6
click at [253, 51] on div "Purchase Fulfillment: Ocala WC All Purchases" at bounding box center [348, 46] width 635 height 16
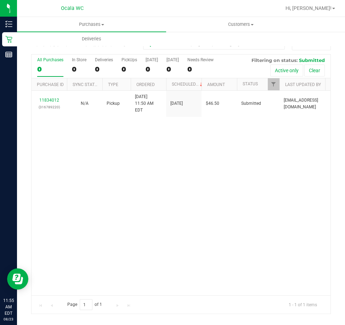
click at [147, 207] on div "11834012 (316789220) N/A Pickup 8/23/2025 11:50 AM EDT 8/23/2025 $46.50 Submitt…" at bounding box center [181, 193] width 299 height 205
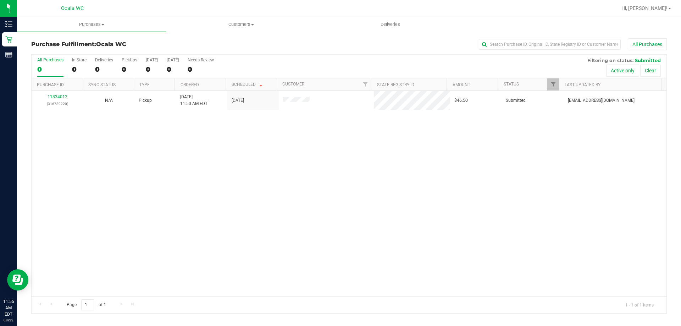
click at [357, 263] on div "11834012 (316789220) N/A Pickup 8/23/2025 11:50 AM EDT 8/23/2025 $46.50 Submitt…" at bounding box center [349, 193] width 635 height 205
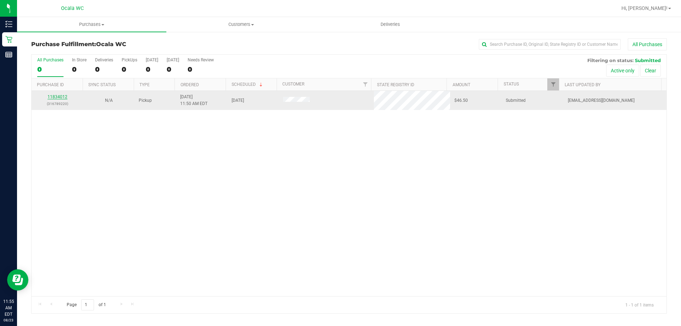
click at [55, 97] on link "11834012" at bounding box center [58, 96] width 20 height 5
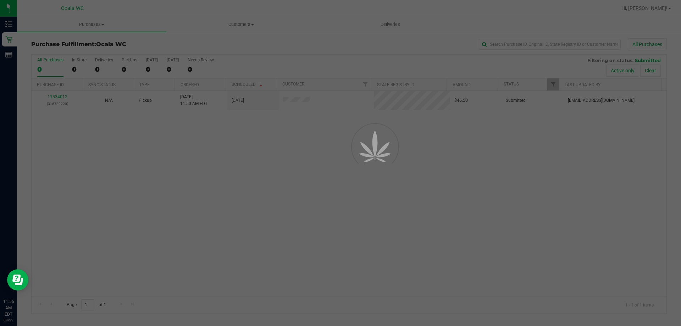
click at [175, 207] on div at bounding box center [340, 163] width 681 height 326
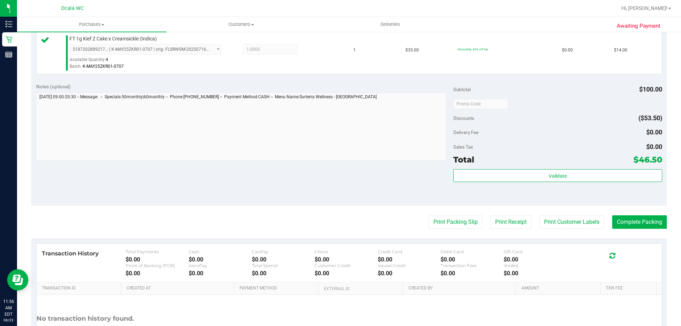
scroll to position [242, 0]
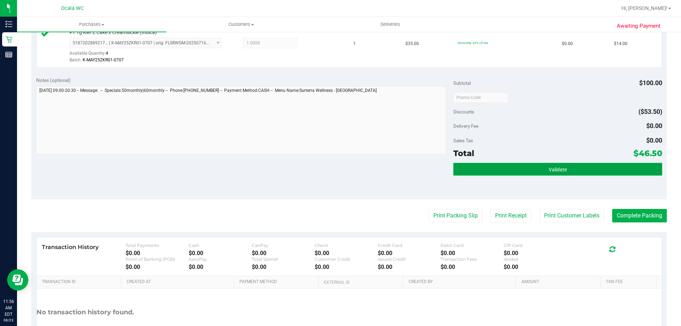
click at [592, 172] on button "Validate" at bounding box center [557, 169] width 208 height 13
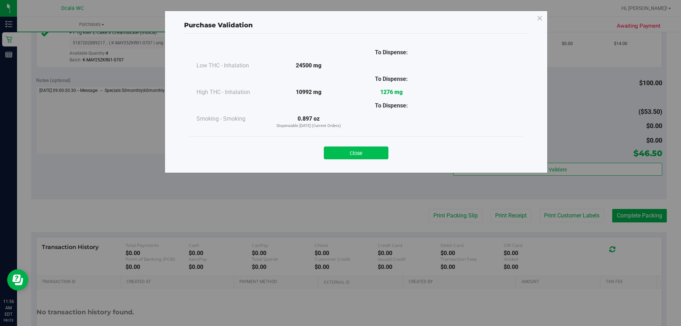
click at [369, 155] on button "Close" at bounding box center [356, 152] width 65 height 13
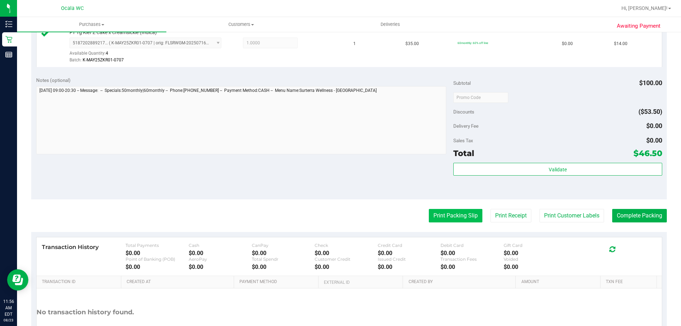
click at [454, 217] on button "Print Packing Slip" at bounding box center [456, 215] width 54 height 13
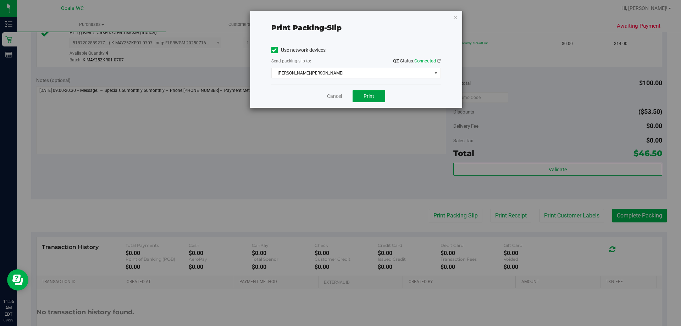
click at [380, 100] on button "Print" at bounding box center [368, 96] width 33 height 12
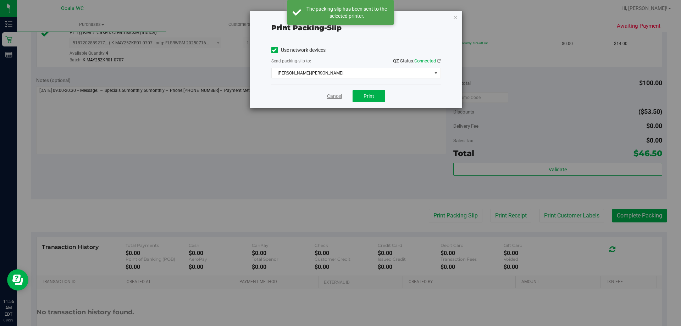
click at [335, 96] on link "Cancel" at bounding box center [334, 96] width 15 height 7
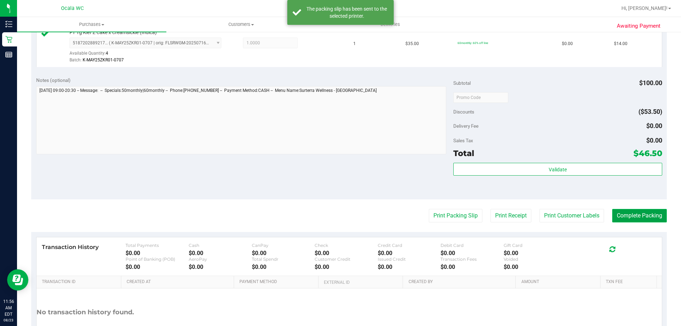
click at [638, 221] on button "Complete Packing" at bounding box center [639, 215] width 55 height 13
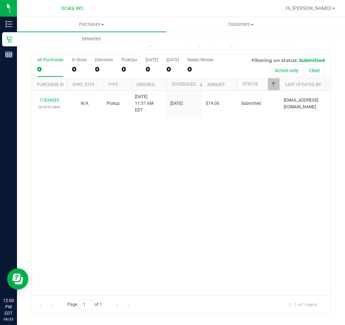
click at [267, 213] on div "11834083 (316791284) N/A Pickup 8/23/2025 11:57 AM EDT 8/23/2025 $74.00 Submitt…" at bounding box center [181, 193] width 299 height 205
click at [322, 7] on span "Hi, [PERSON_NAME]!" at bounding box center [309, 8] width 46 height 6
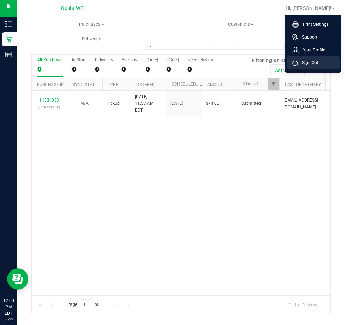
click at [317, 65] on span "Sign Out" at bounding box center [308, 62] width 21 height 7
